Goal: Information Seeking & Learning: Learn about a topic

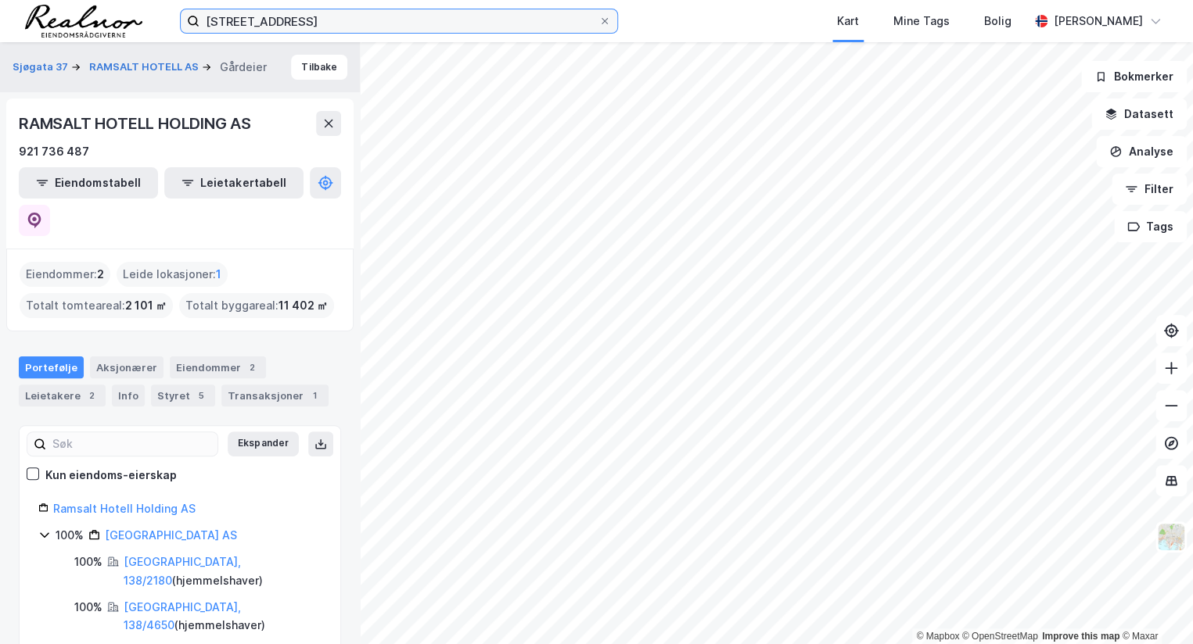
click at [339, 22] on input "[STREET_ADDRESS]" at bounding box center [398, 20] width 399 height 23
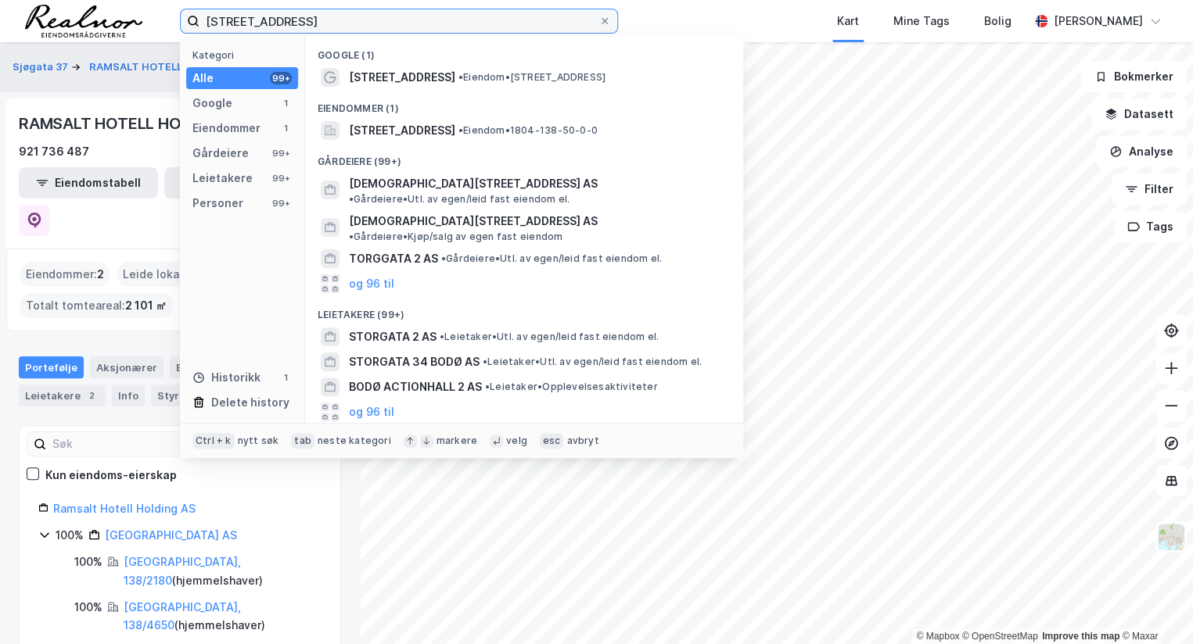
click at [339, 22] on input "[STREET_ADDRESS]" at bounding box center [398, 20] width 399 height 23
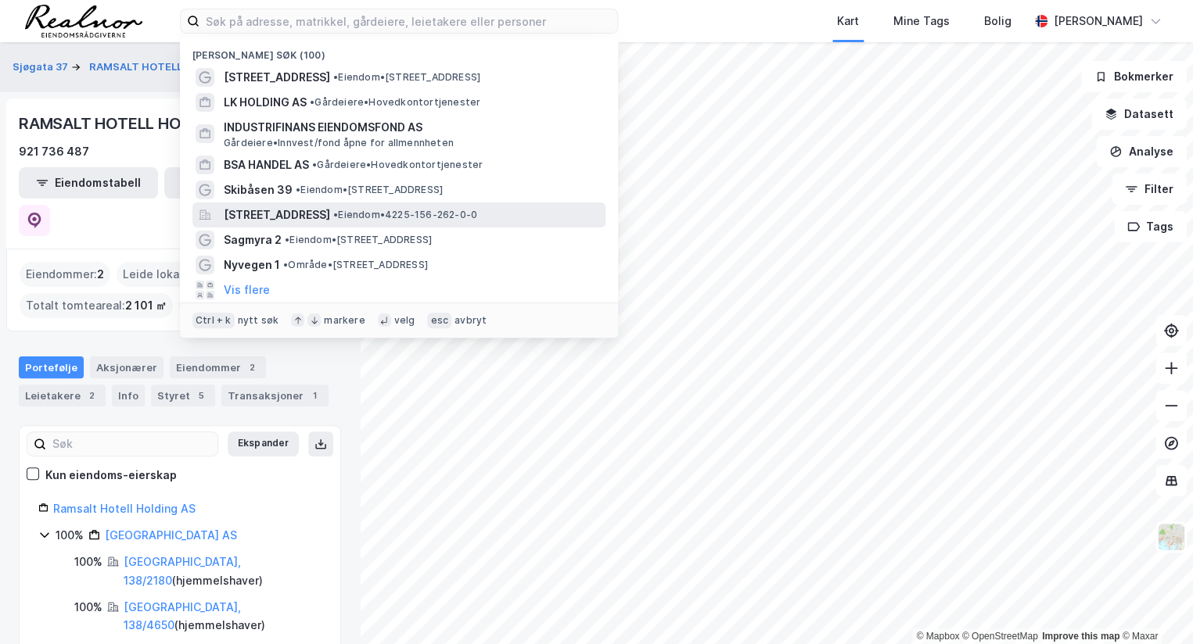
click at [330, 215] on span "[STREET_ADDRESS]" at bounding box center [277, 215] width 106 height 19
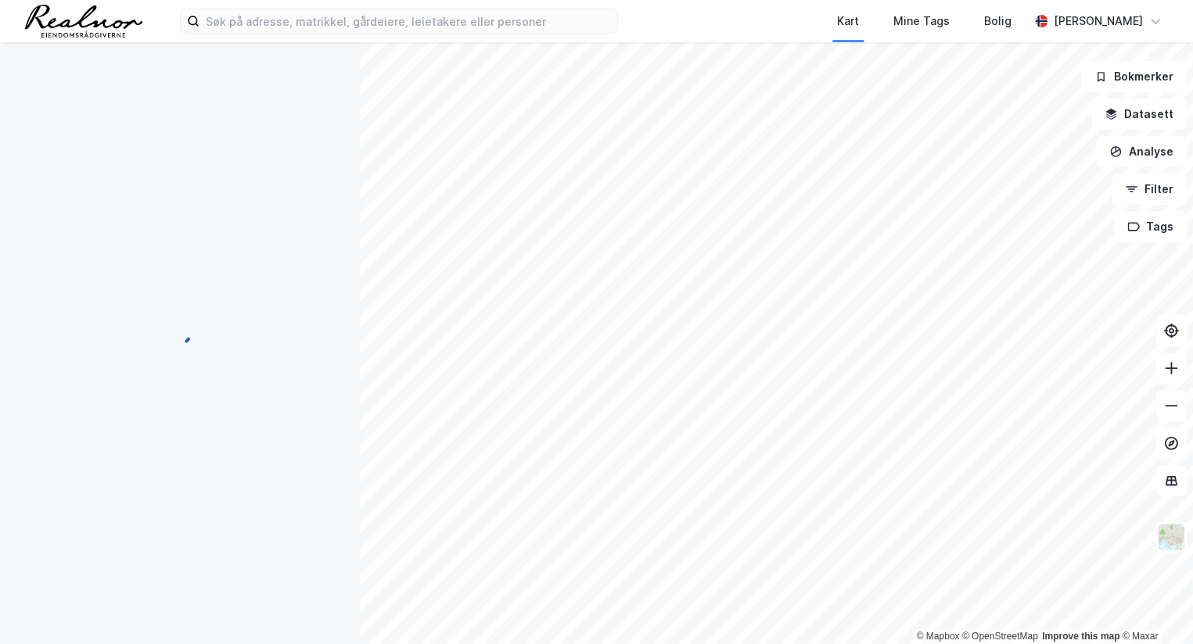
scroll to position [70, 0]
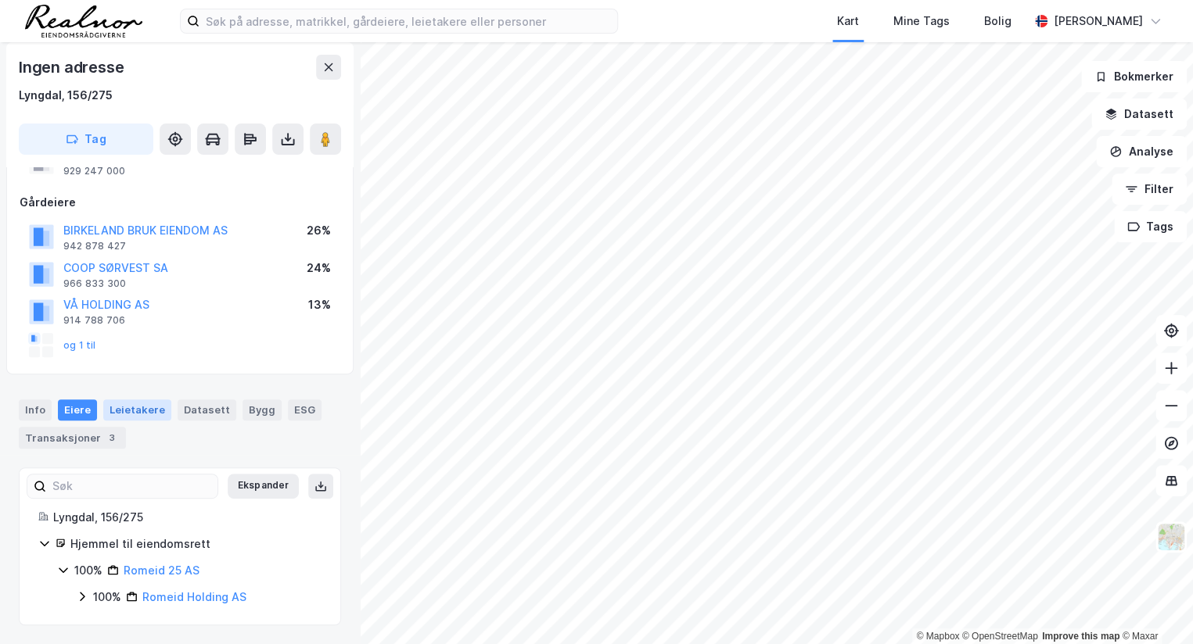
click at [122, 400] on div "Leietakere" at bounding box center [137, 410] width 68 height 20
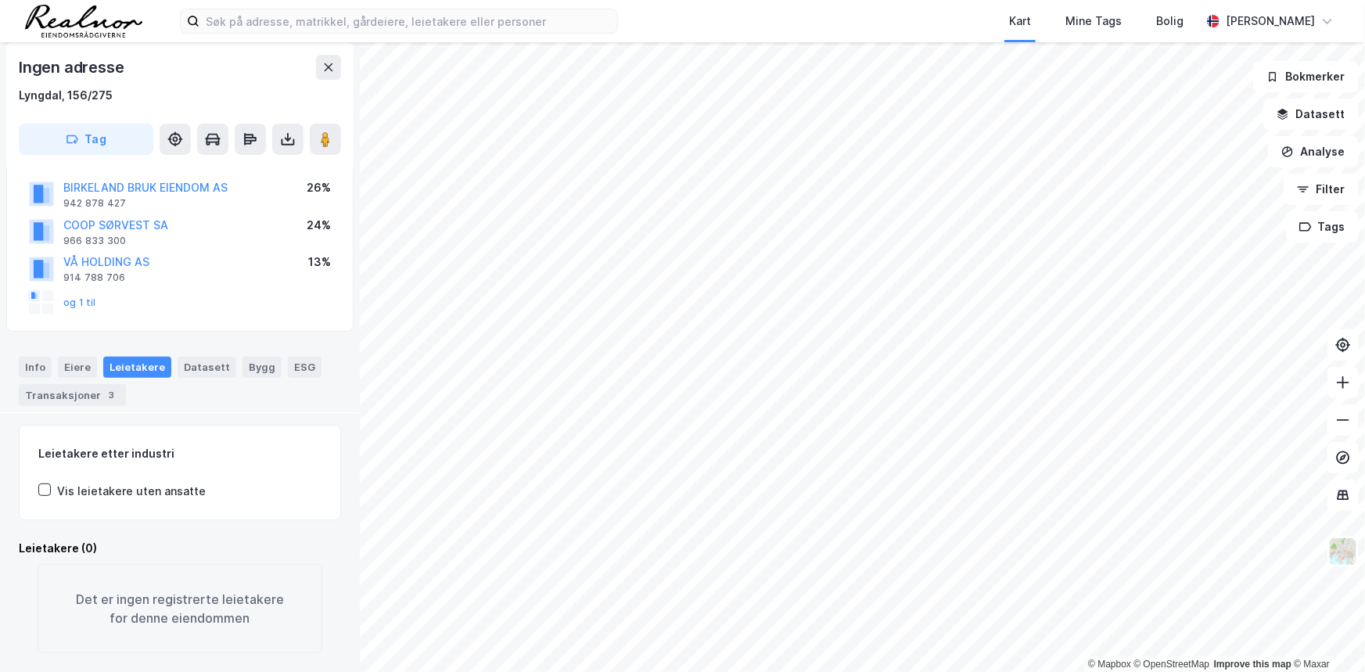
scroll to position [92, 0]
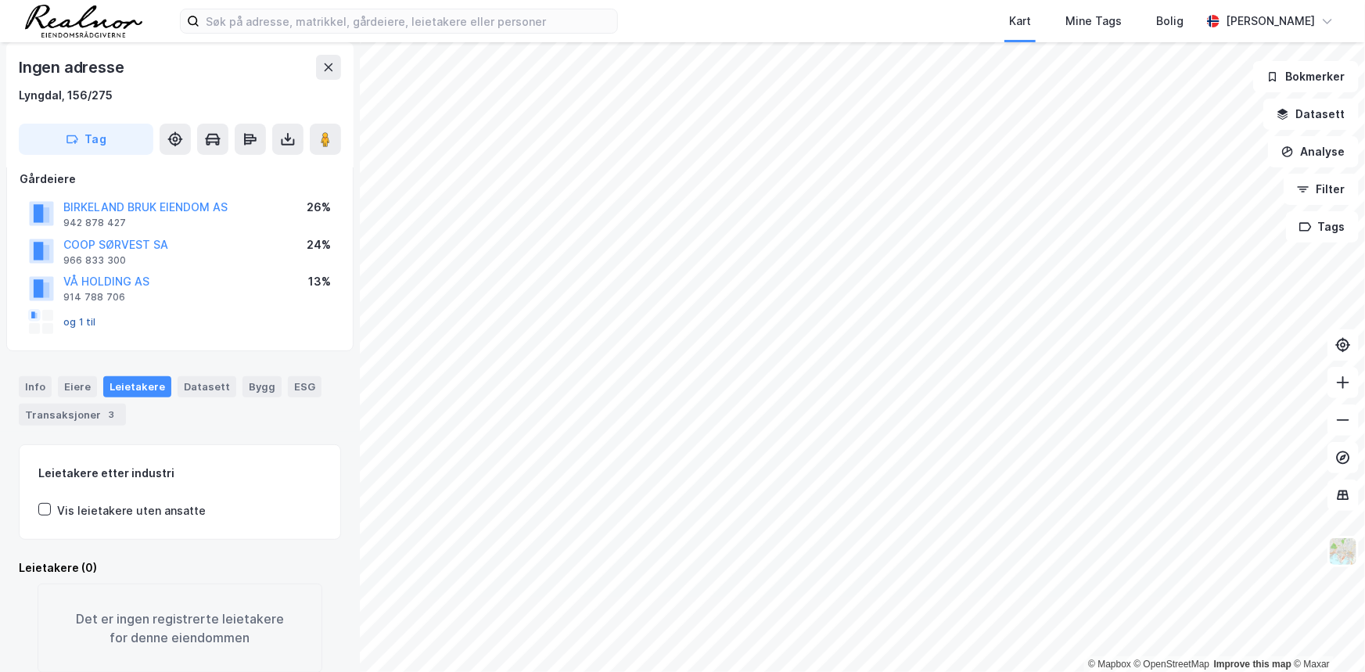
click at [0, 0] on button "og 1 til" at bounding box center [0, 0] width 0 height 0
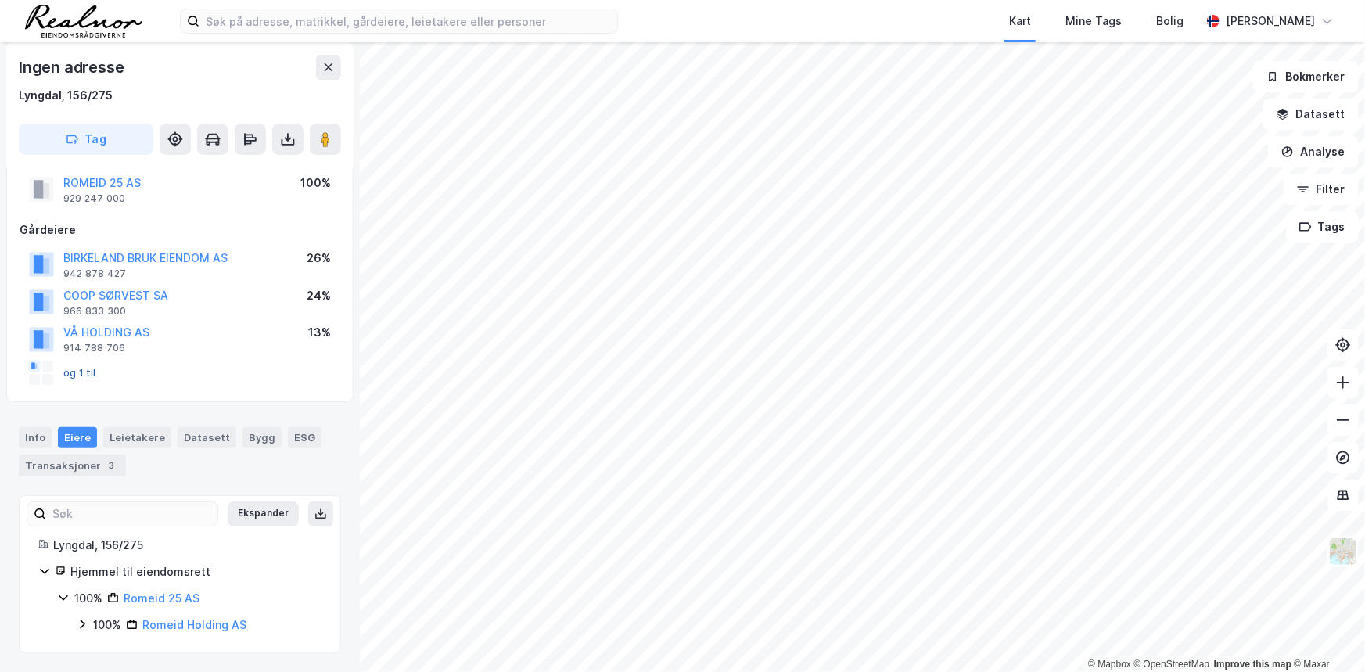
scroll to position [41, 0]
click at [0, 0] on button "og 1 til" at bounding box center [0, 0] width 0 height 0
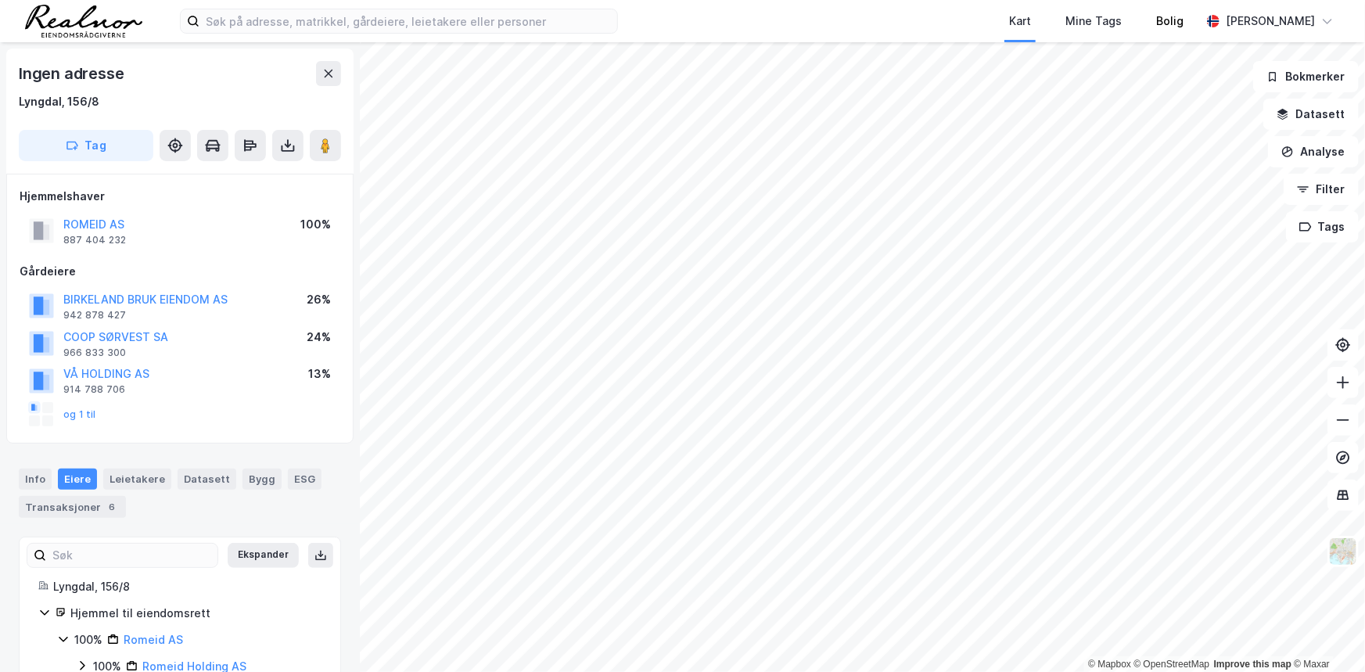
scroll to position [41, 0]
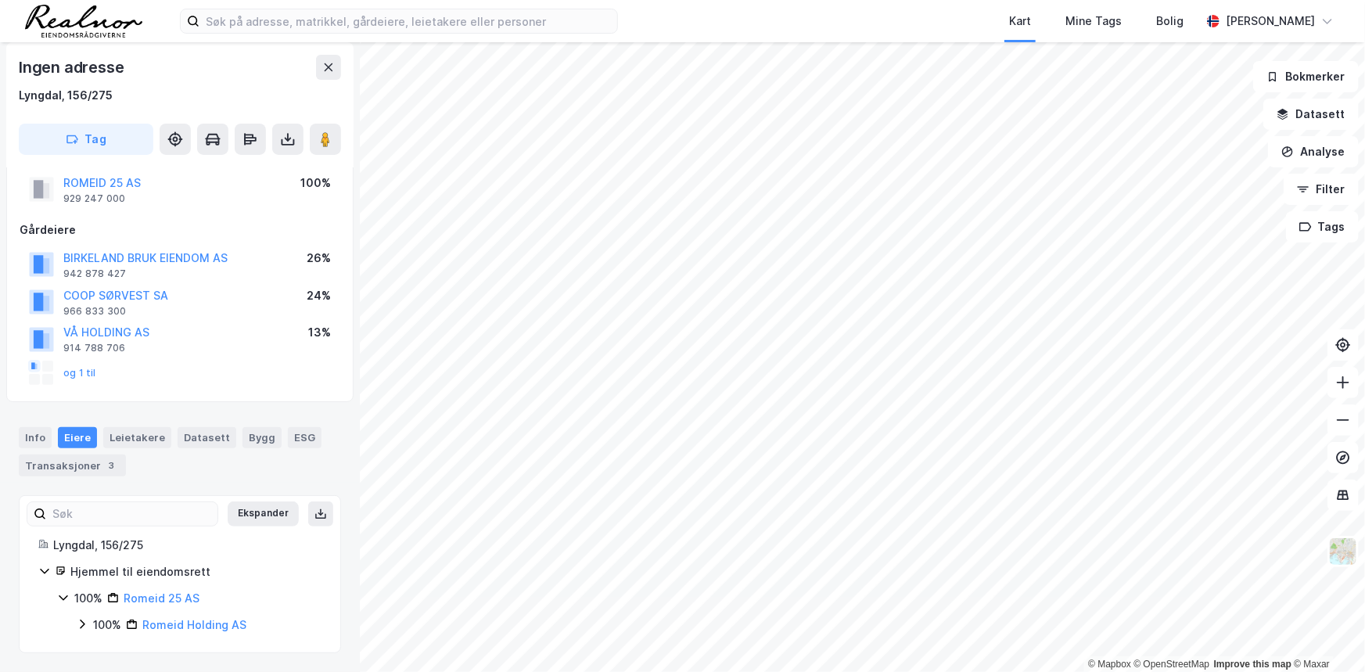
click at [62, 368] on div "og 1 til" at bounding box center [62, 373] width 67 height 25
click at [0, 0] on button "og 1 til" at bounding box center [0, 0] width 0 height 0
click at [0, 0] on button "ROMEID 25 AS" at bounding box center [0, 0] width 0 height 0
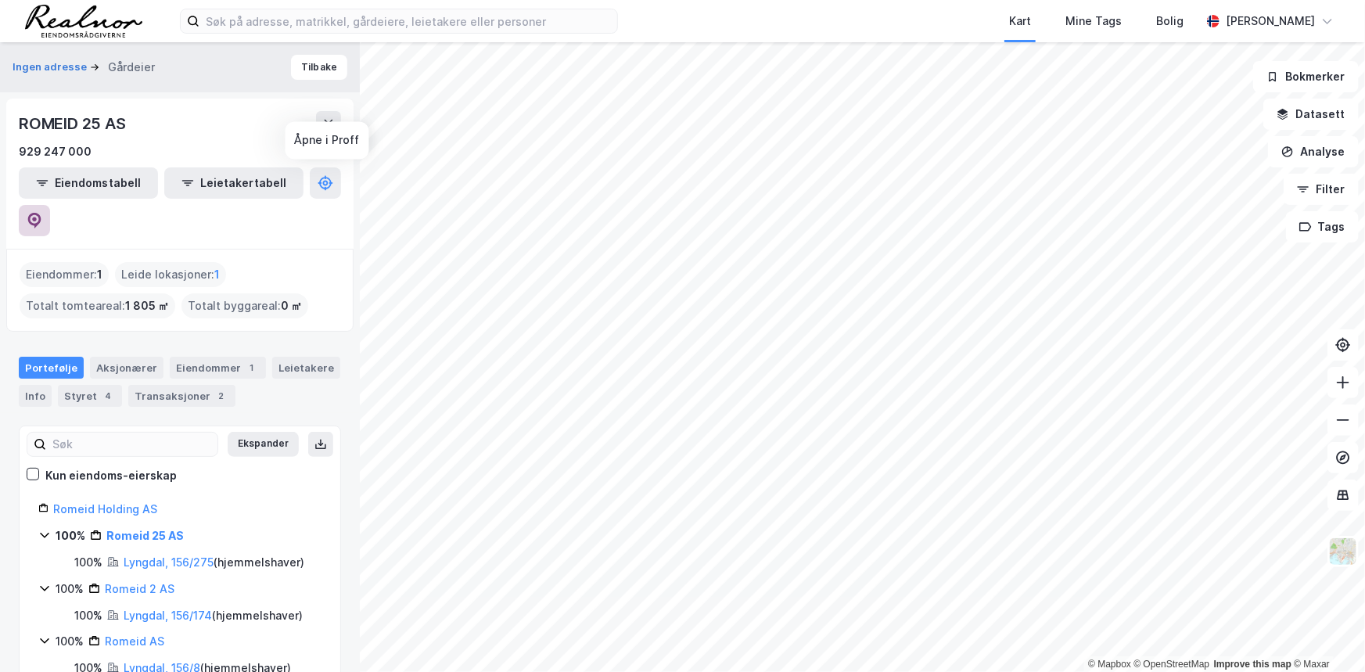
click at [50, 205] on button at bounding box center [34, 220] width 31 height 31
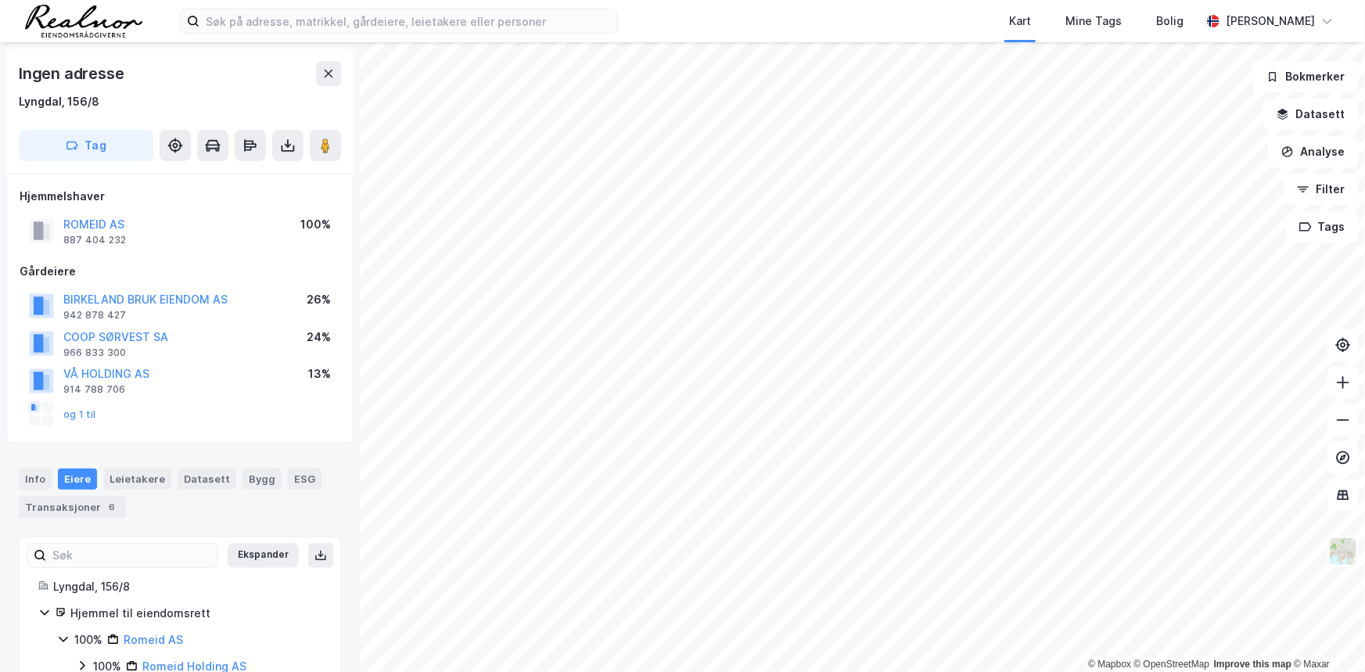
scroll to position [41, 0]
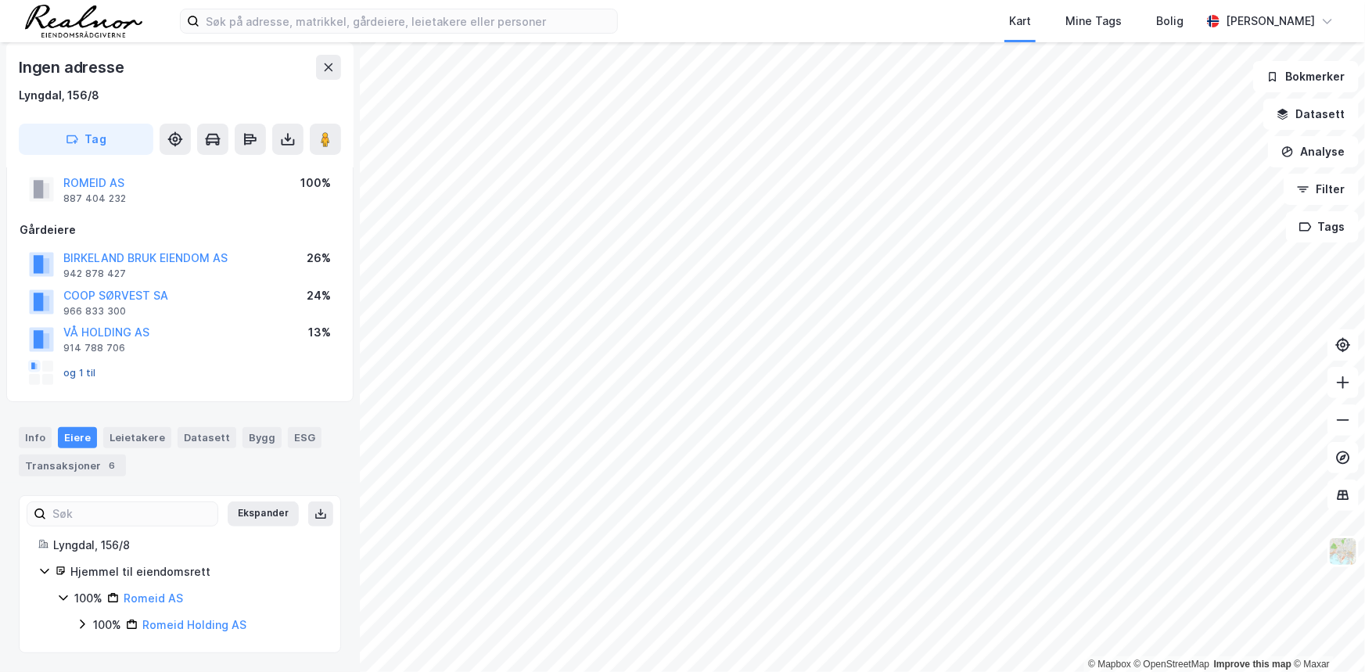
click at [0, 0] on button "og 1 til" at bounding box center [0, 0] width 0 height 0
click at [85, 364] on div "og 1 til" at bounding box center [62, 373] width 67 height 25
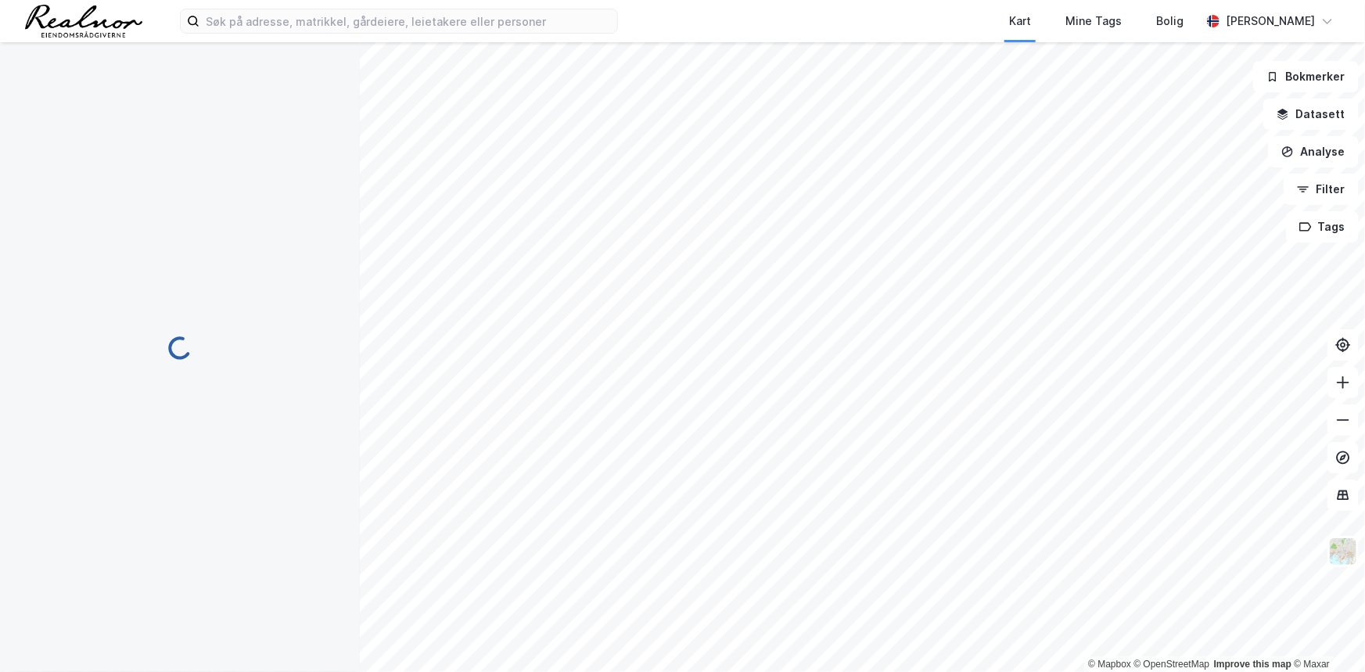
scroll to position [0, 0]
